Goal: Information Seeking & Learning: Compare options

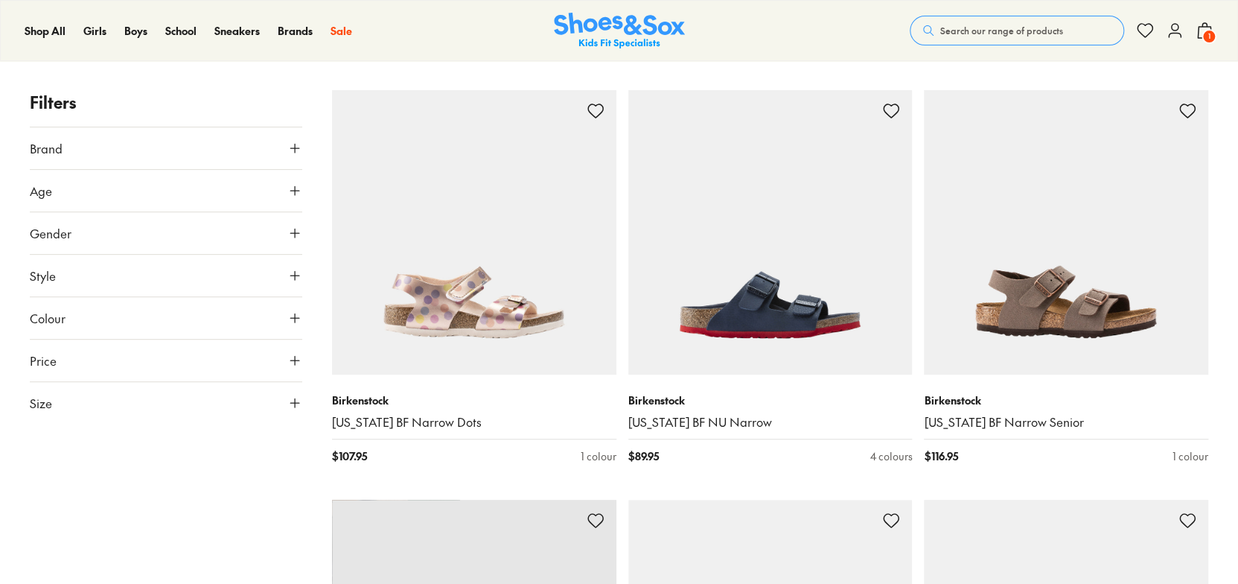
click at [255, 309] on button "Colour" at bounding box center [166, 318] width 272 height 42
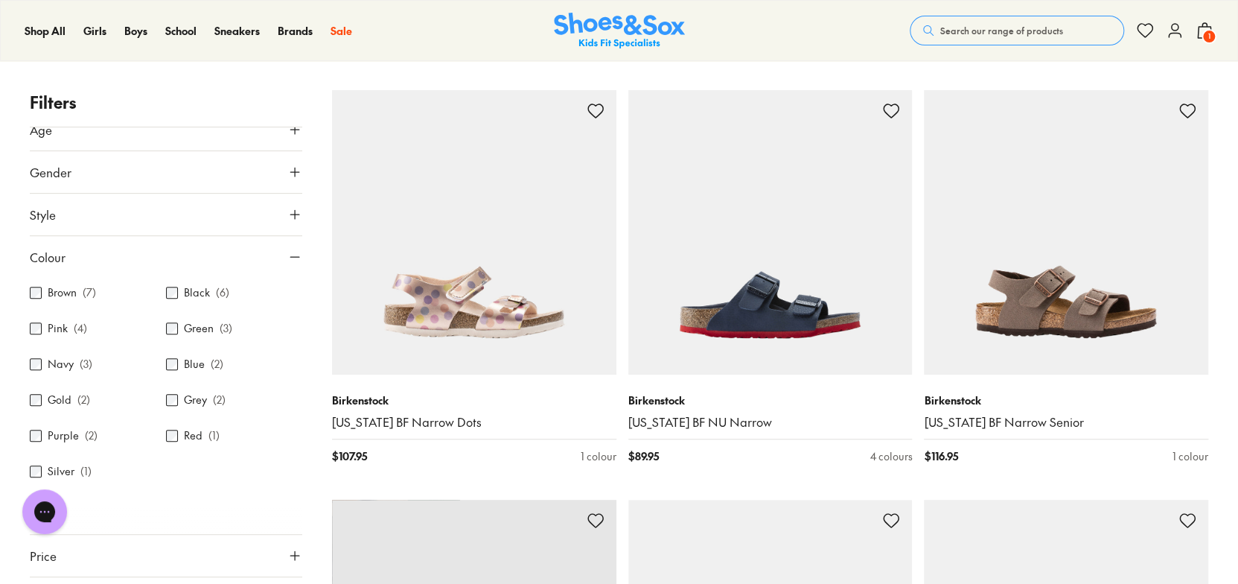
scroll to position [88, 0]
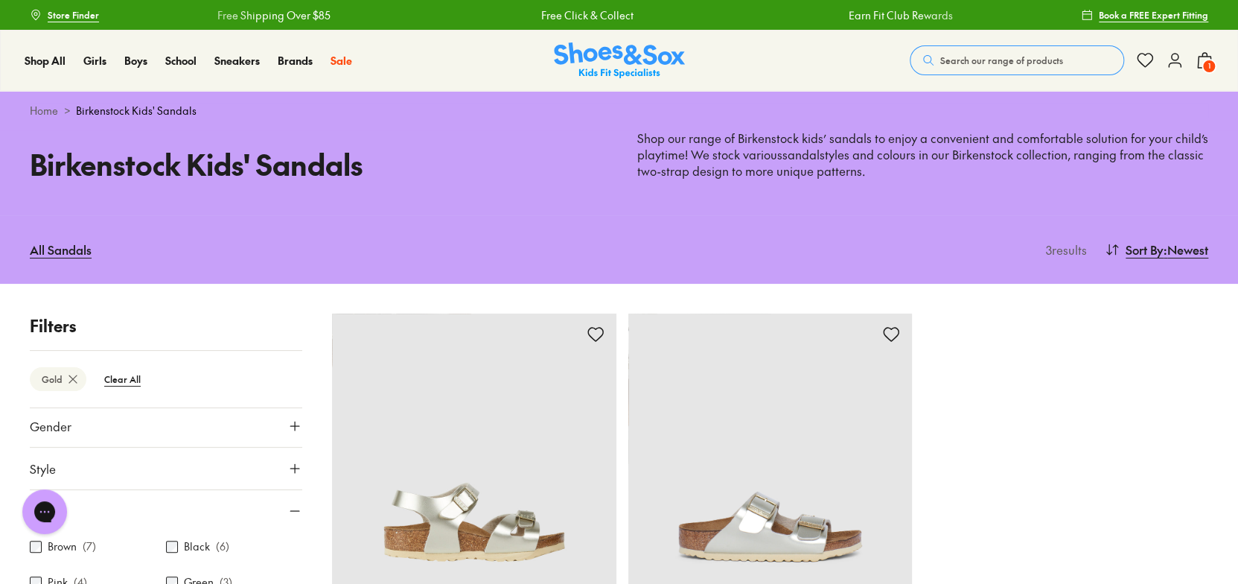
type input "***"
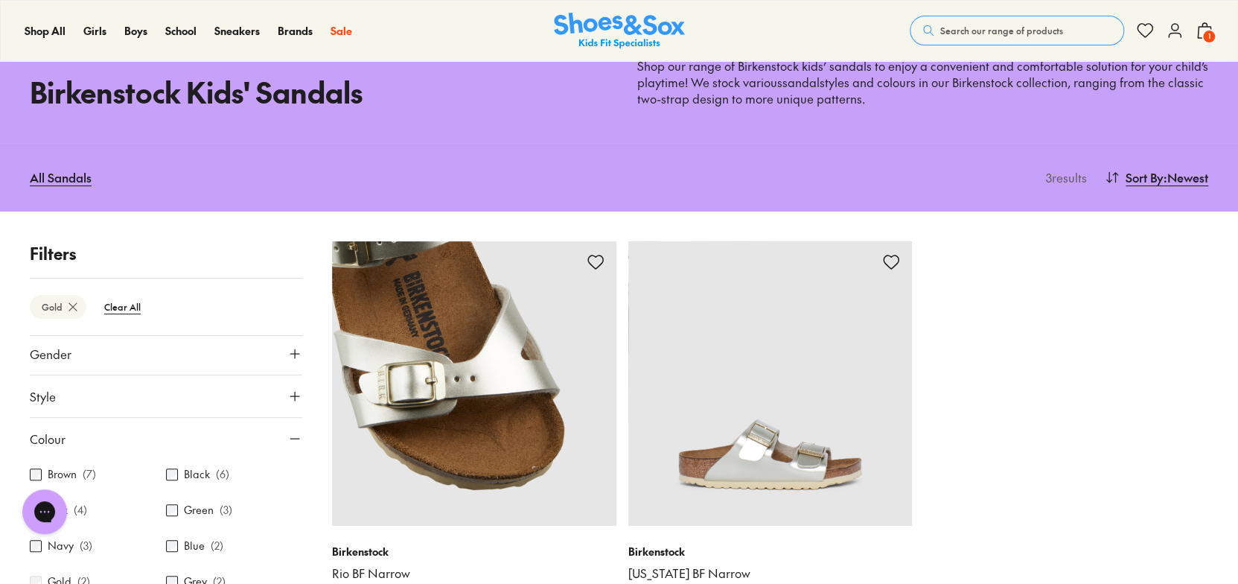
scroll to position [223, 0]
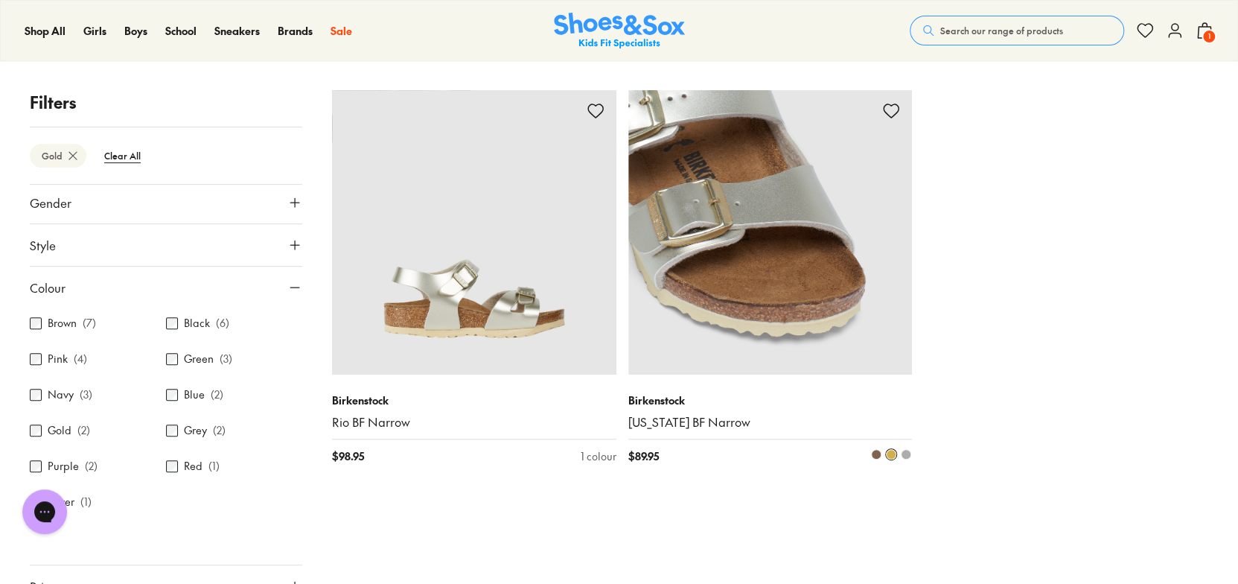
click at [846, 200] on img at bounding box center [770, 232] width 284 height 284
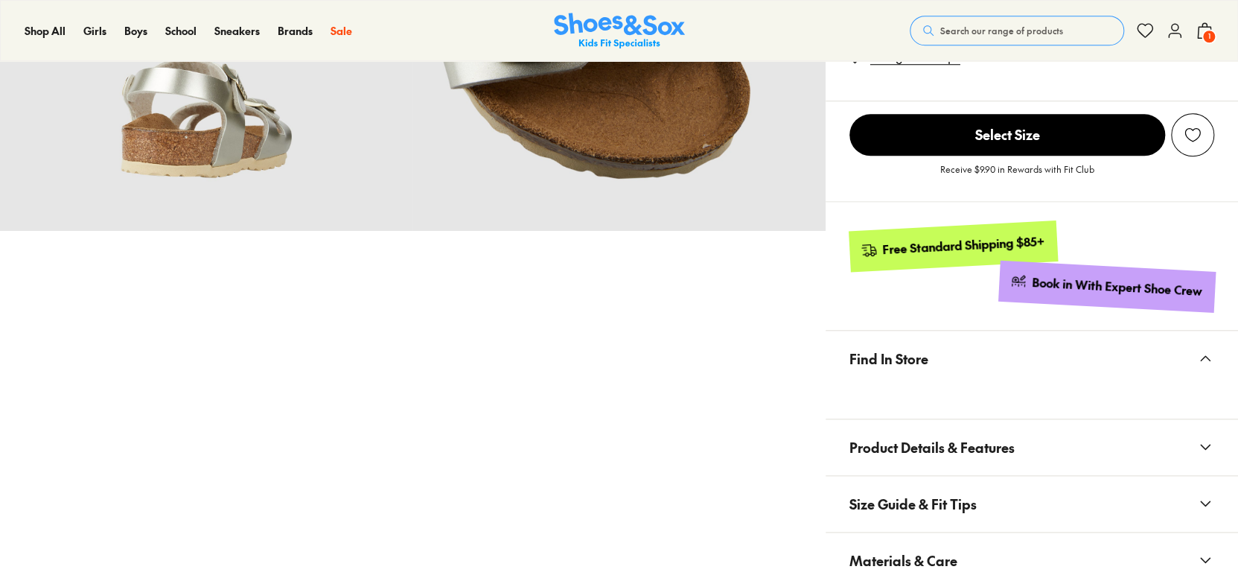
select select "*"
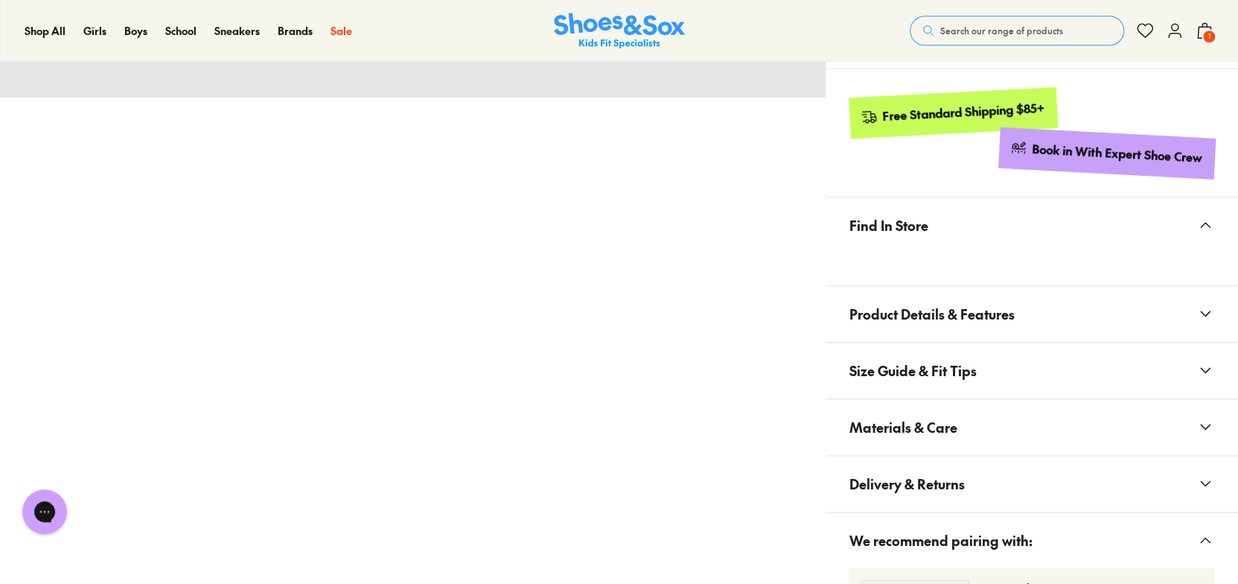
click at [873, 427] on span "Materials & Care" at bounding box center [903, 427] width 108 height 44
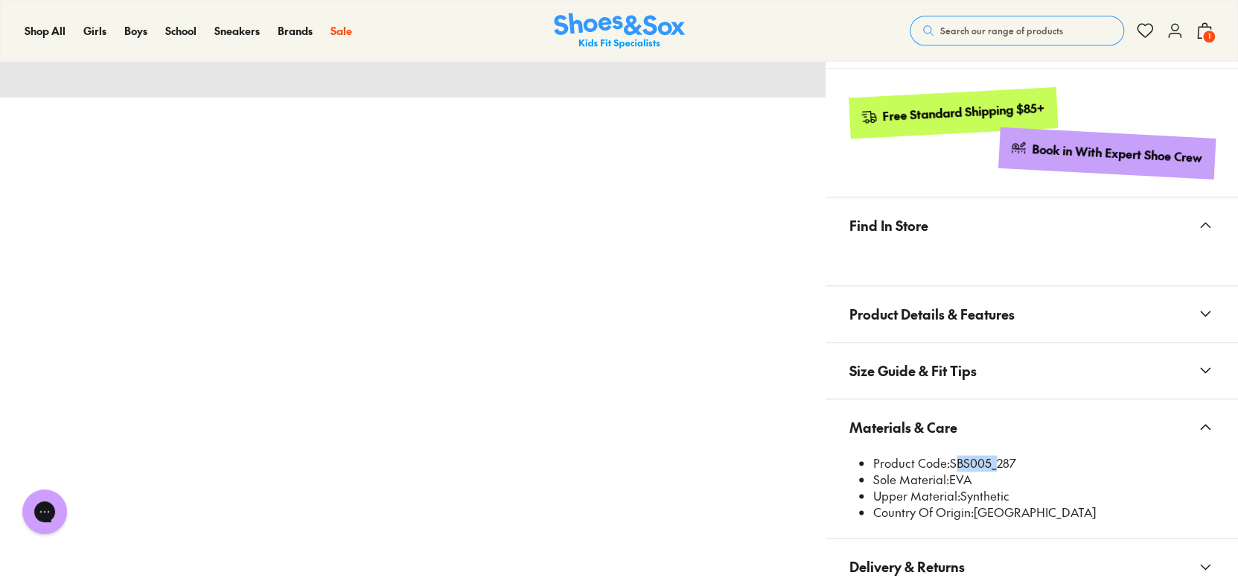
drag, startPoint x: 991, startPoint y: 462, endPoint x: 953, endPoint y: 462, distance: 38.0
click at [953, 462] on li "Product Code: SBS005_287" at bounding box center [1043, 463] width 341 height 16
copy li "SBS005"
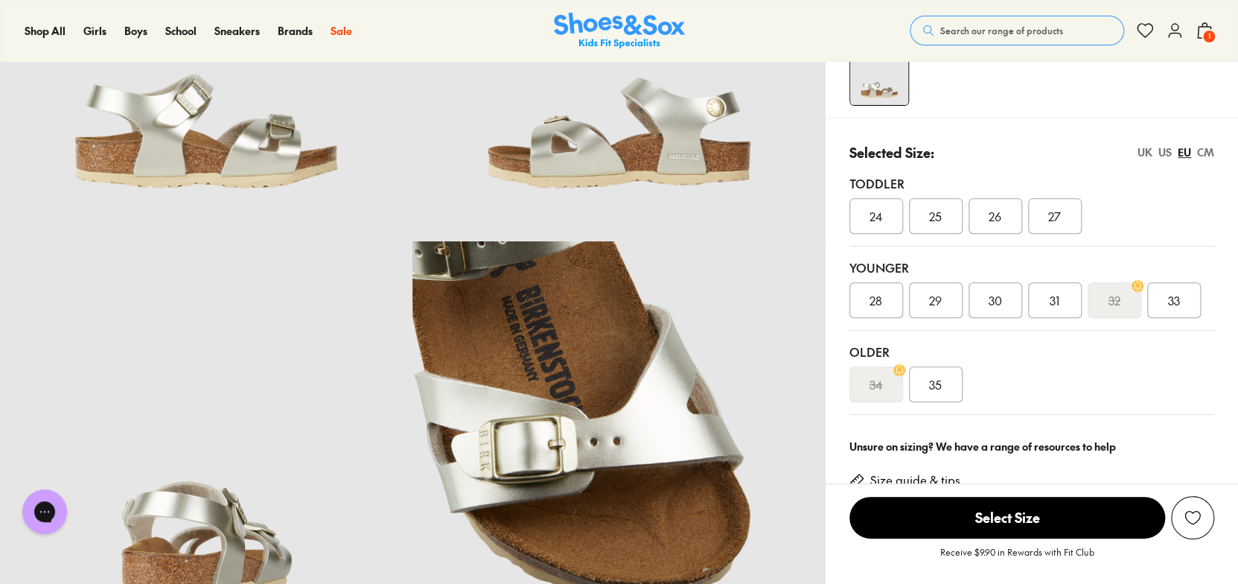
scroll to position [149, 0]
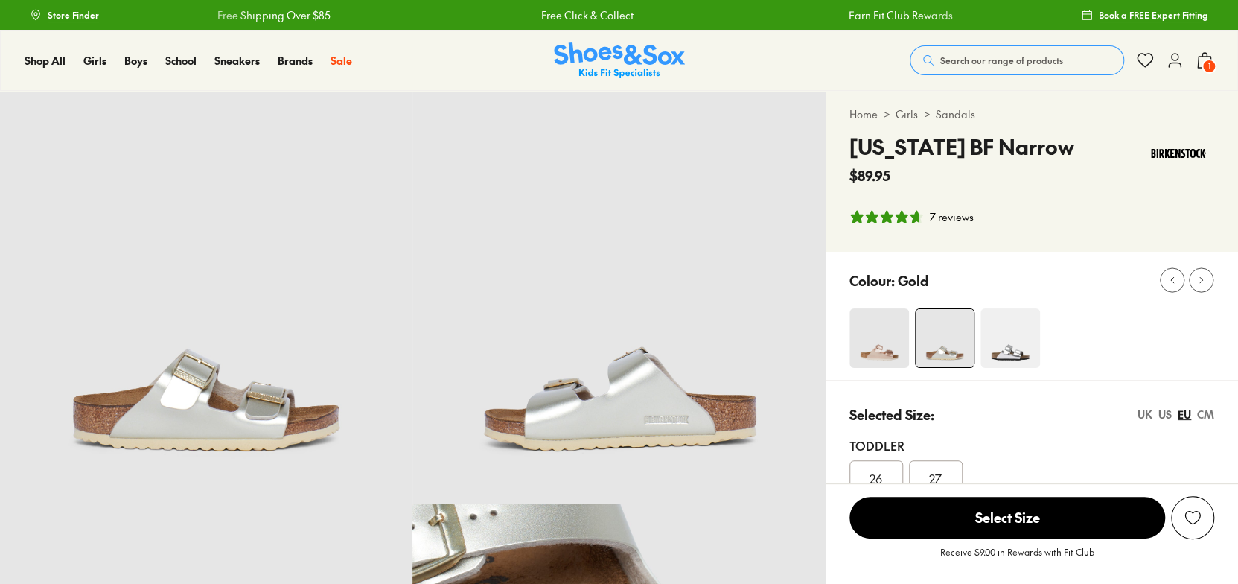
click at [1059, 357] on div at bounding box center [1043, 338] width 389 height 60
select select "*"
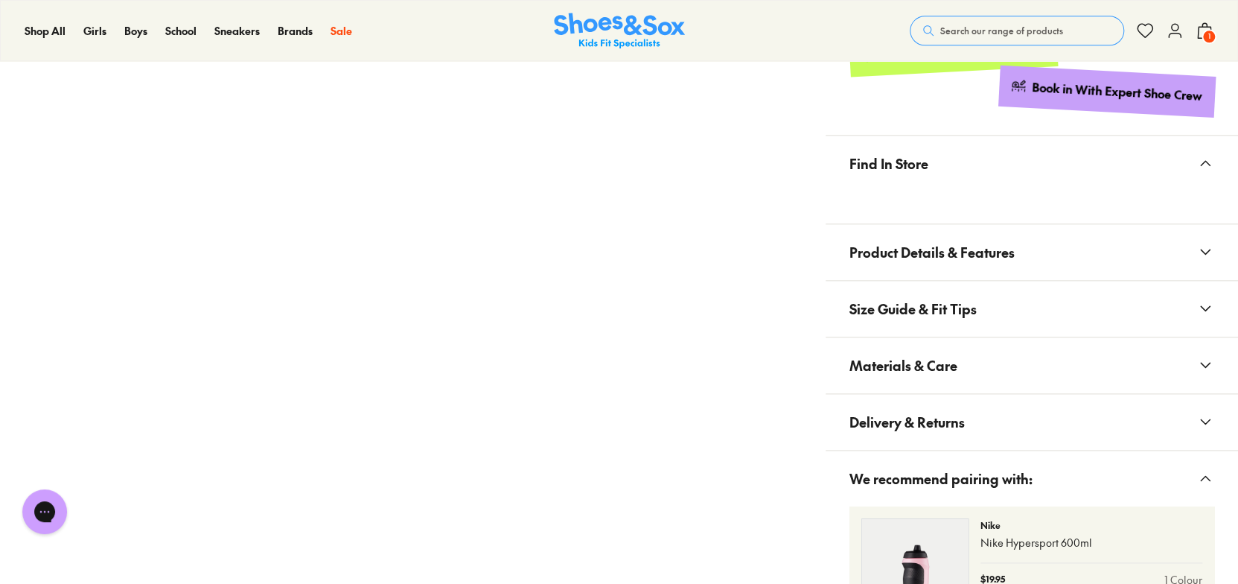
scroll to position [893, 0]
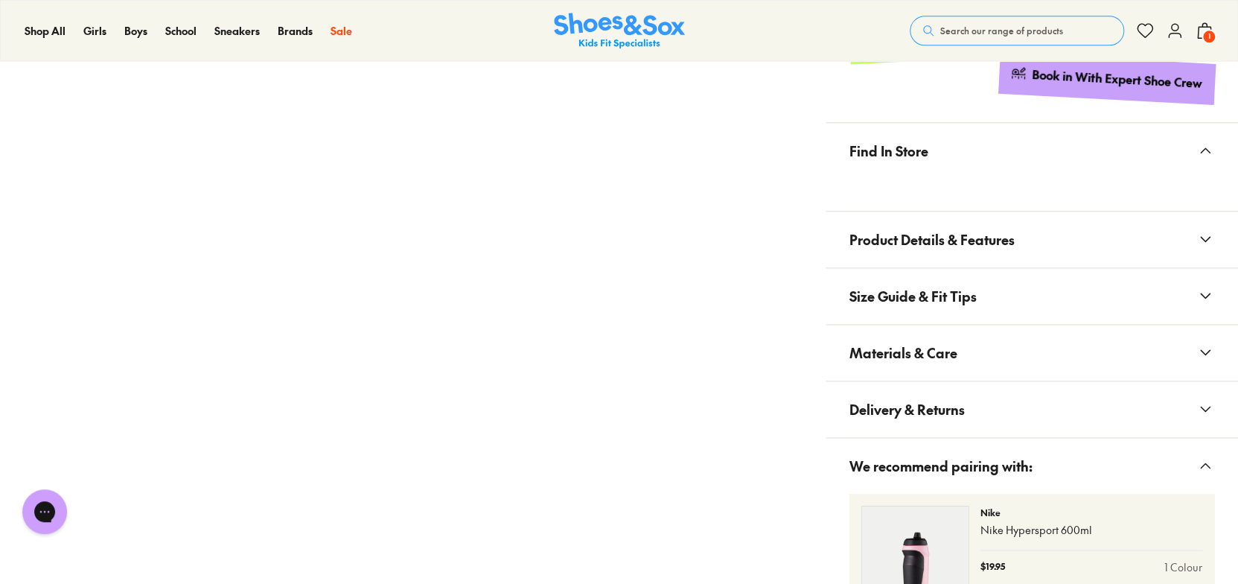
click at [998, 351] on button "Materials & Care" at bounding box center [1032, 353] width 412 height 56
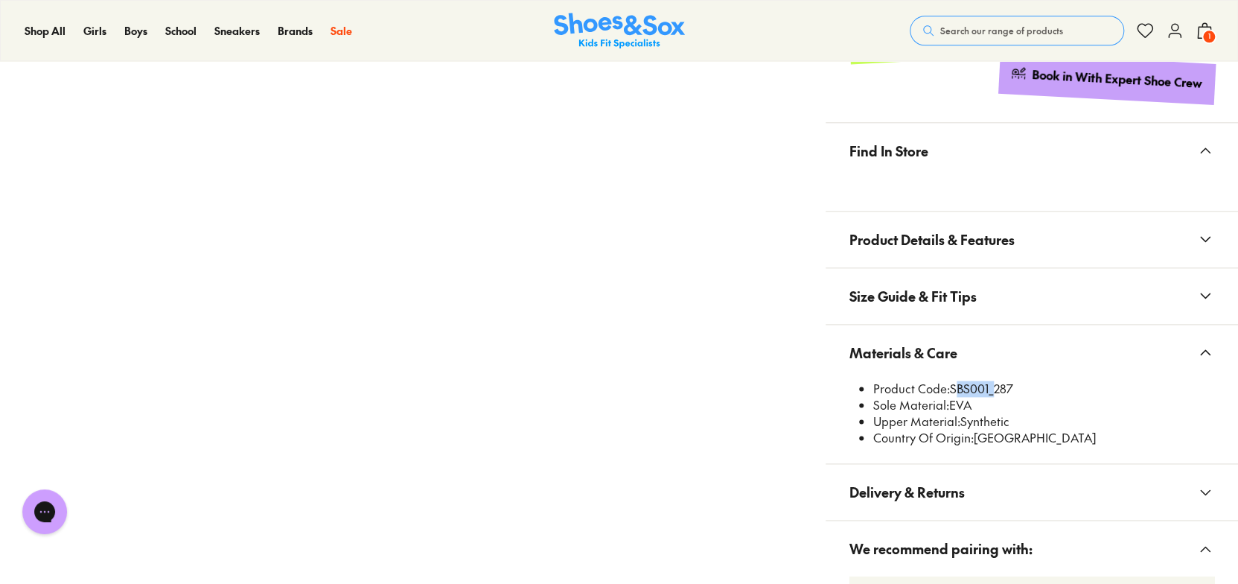
drag, startPoint x: 988, startPoint y: 383, endPoint x: 951, endPoint y: 389, distance: 37.0
click at [951, 389] on li "Product Code: SBS001_287" at bounding box center [1043, 388] width 341 height 16
copy li "SBS001"
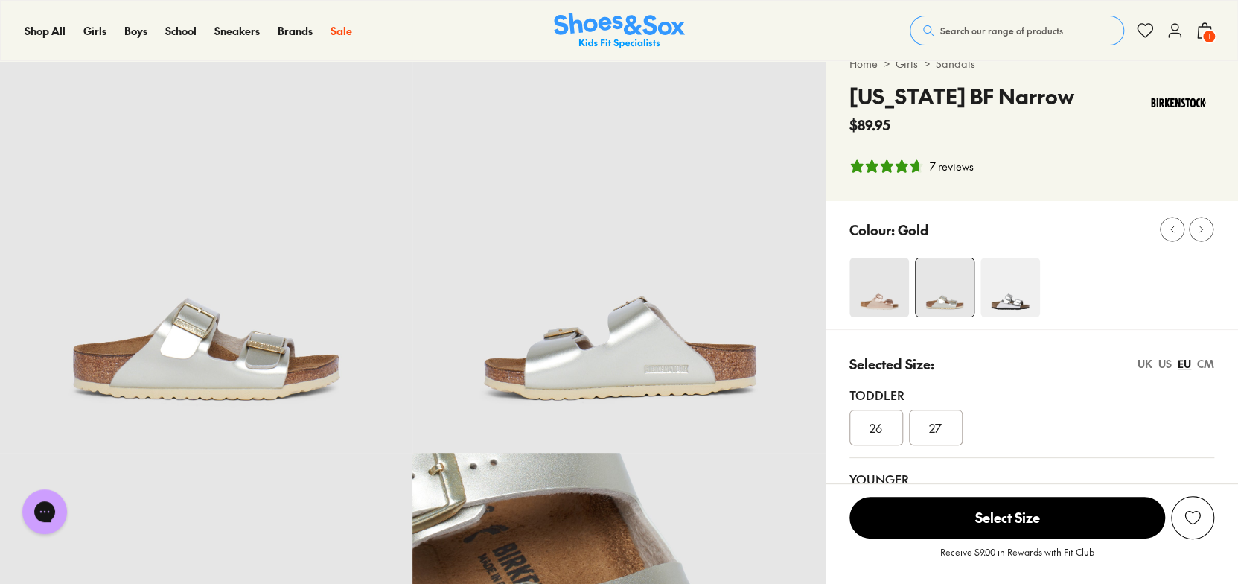
scroll to position [0, 0]
